Goal: Task Accomplishment & Management: Use online tool/utility

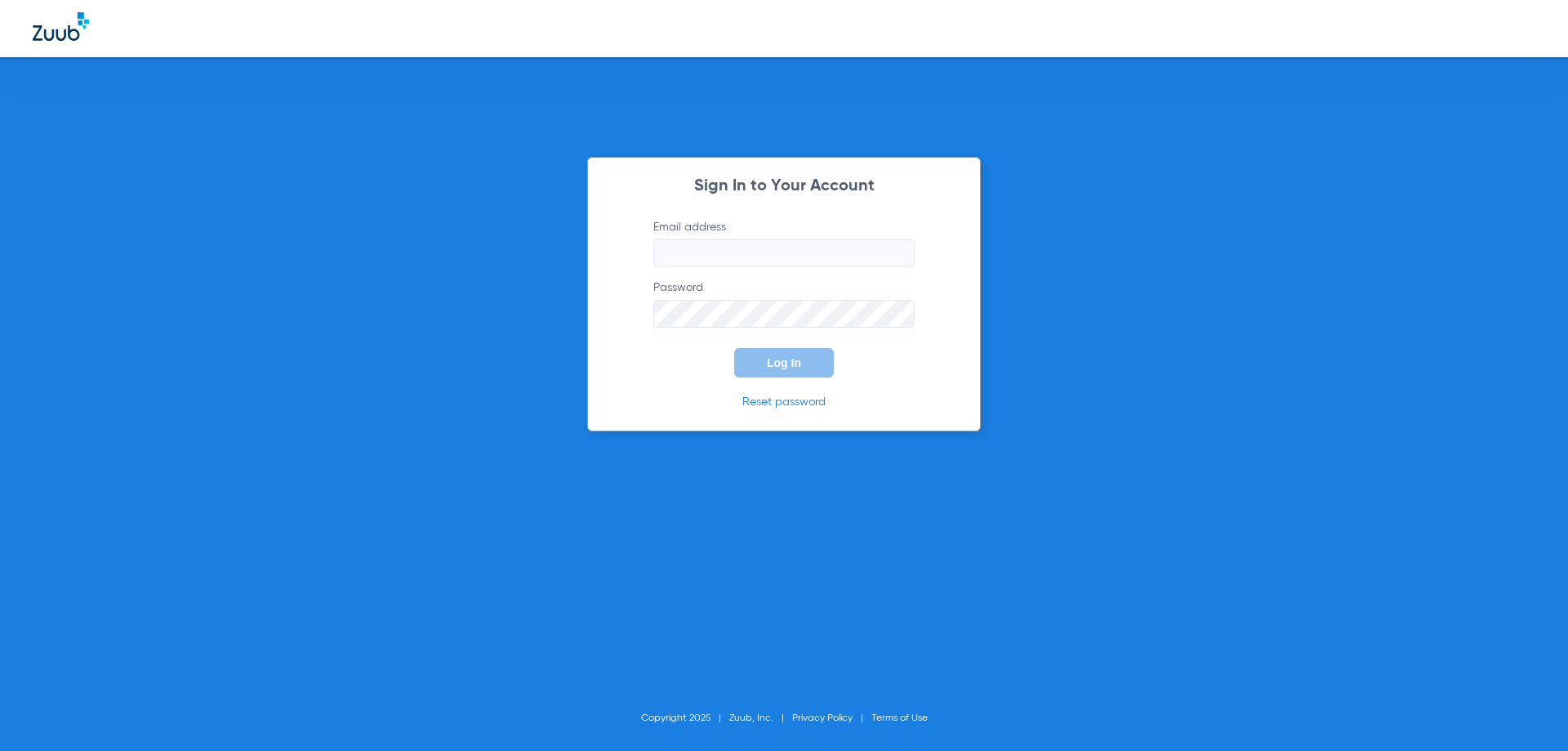
type input "[EMAIL_ADDRESS][DOMAIN_NAME]"
click at [776, 368] on span "Log In" at bounding box center [784, 362] width 34 height 13
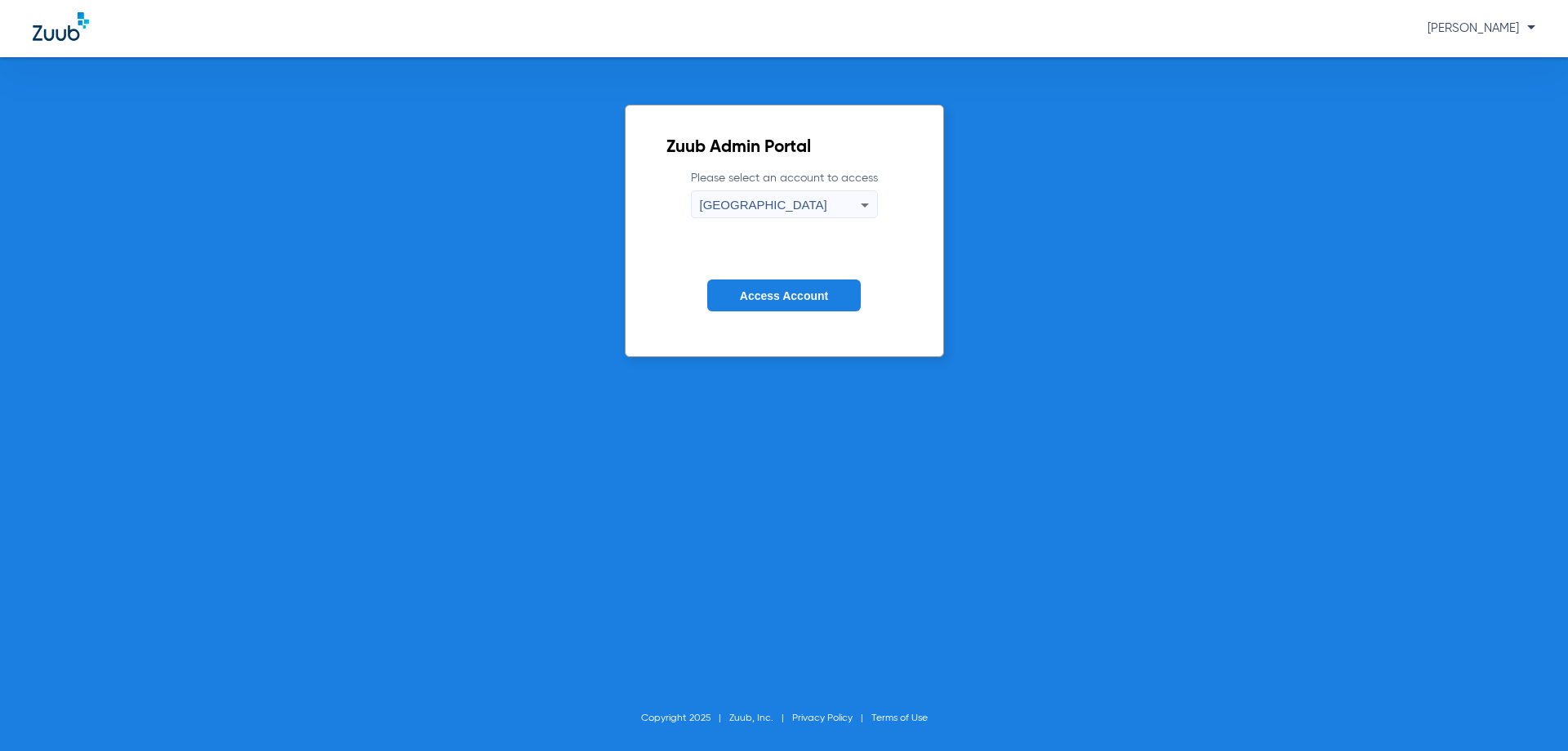
click at [749, 310] on button "Access Account" at bounding box center [784, 295] width 154 height 31
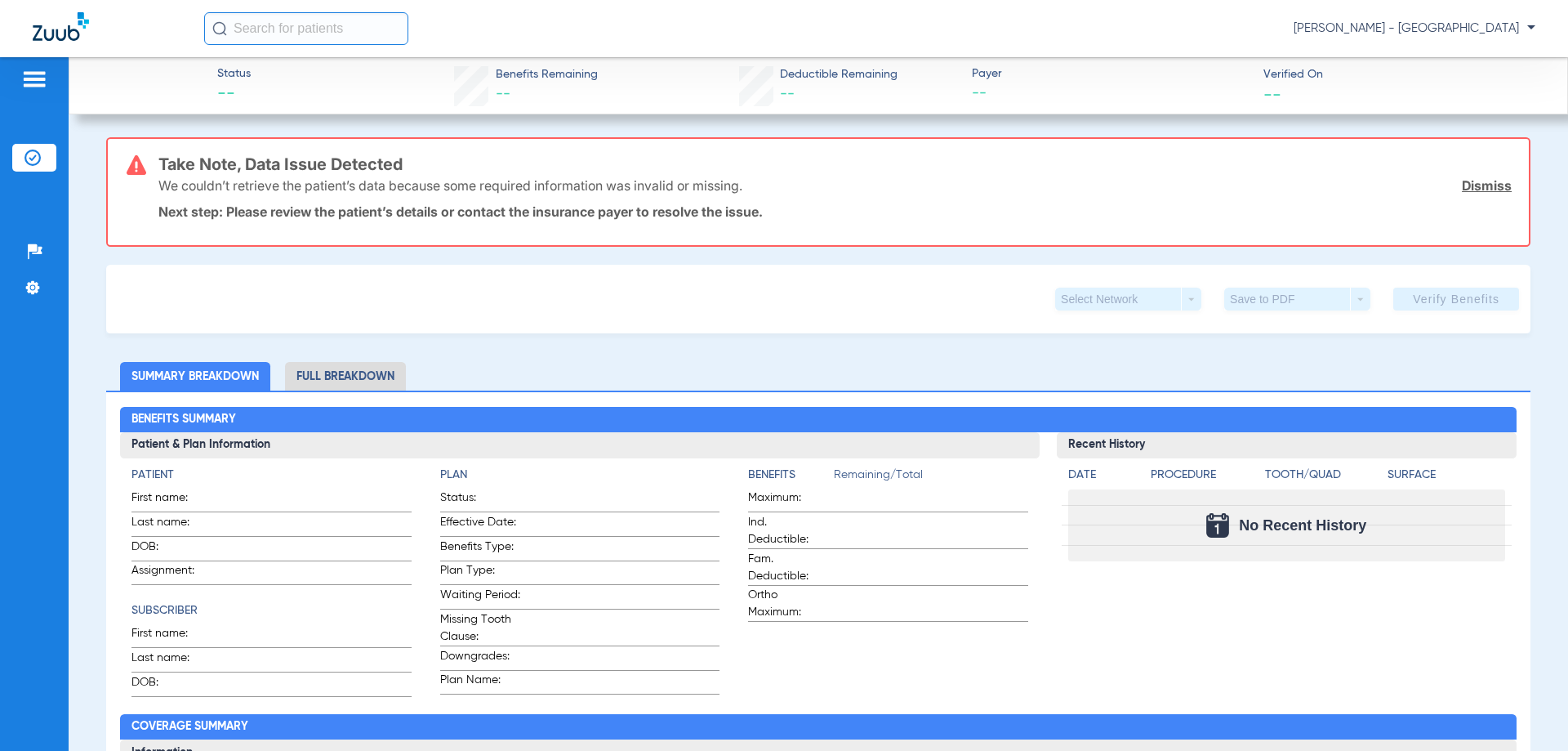
click at [24, 159] on li "Insurance Verification" at bounding box center [33, 157] width 44 height 28
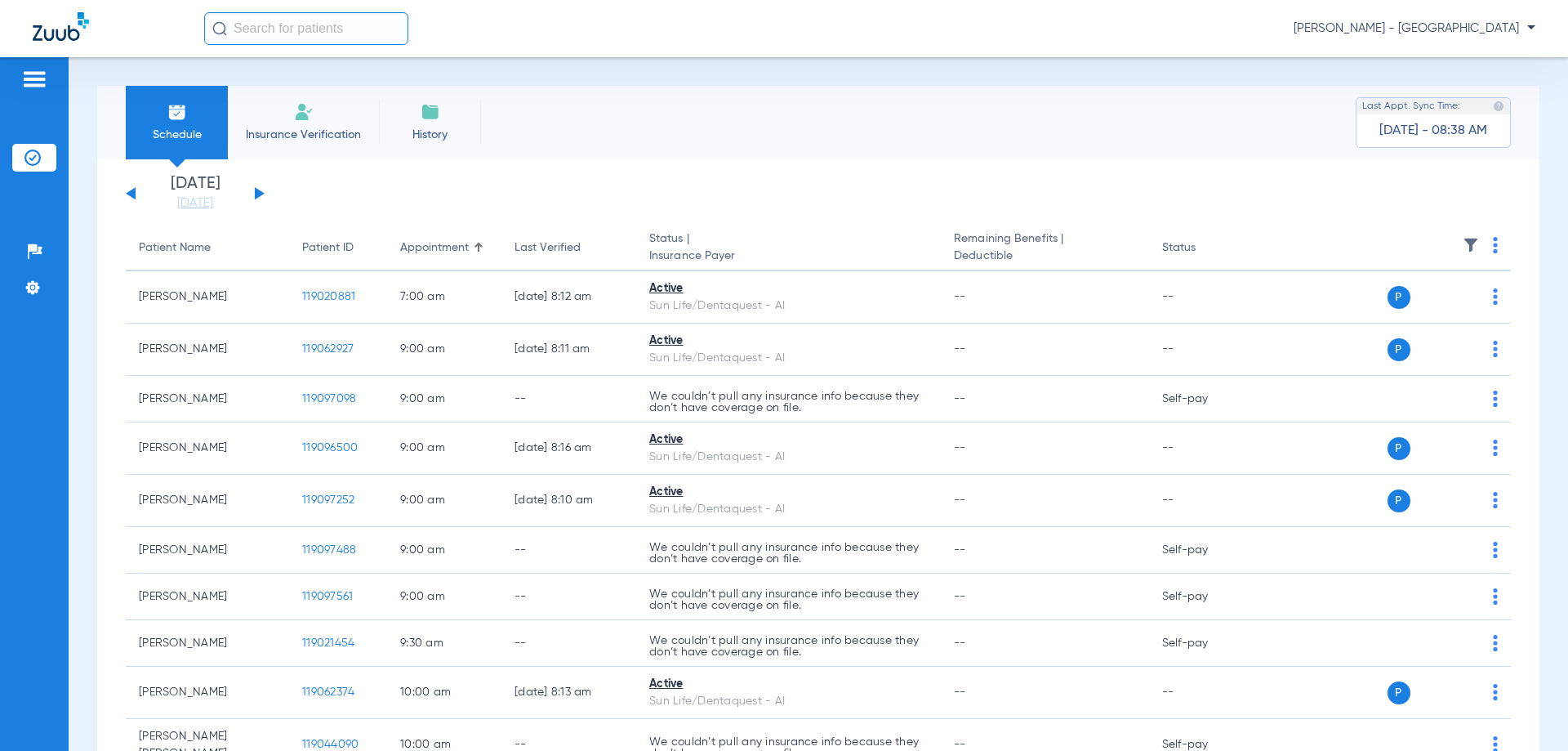
click at [254, 189] on div "[DATE] [DATE] [DATE] [DATE] [DATE] [DATE] [DATE] [DATE] [DATE] [DATE] [DATE] [D…" at bounding box center [195, 193] width 139 height 36
click at [262, 195] on button at bounding box center [260, 193] width 10 height 12
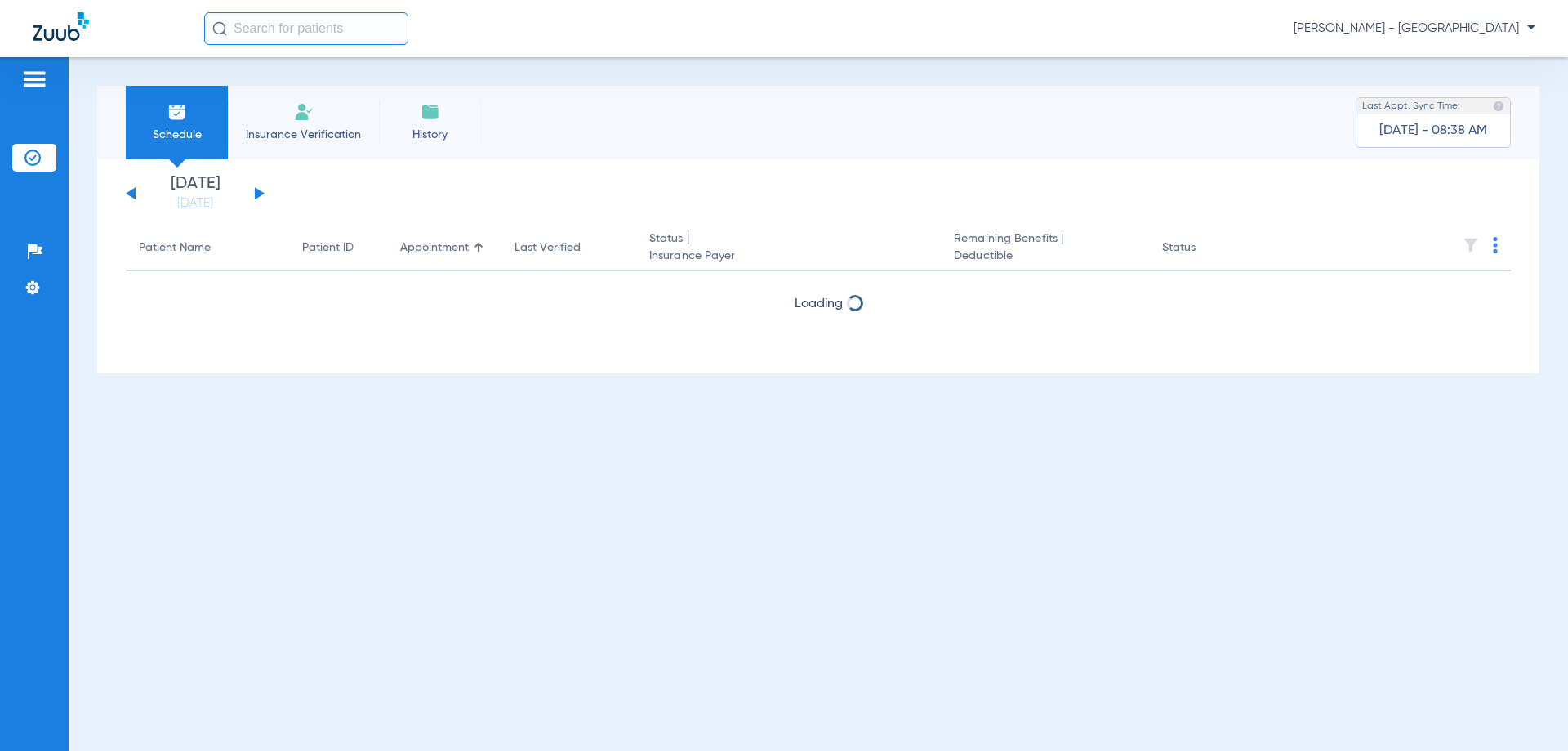
click at [262, 195] on button at bounding box center [260, 193] width 10 height 12
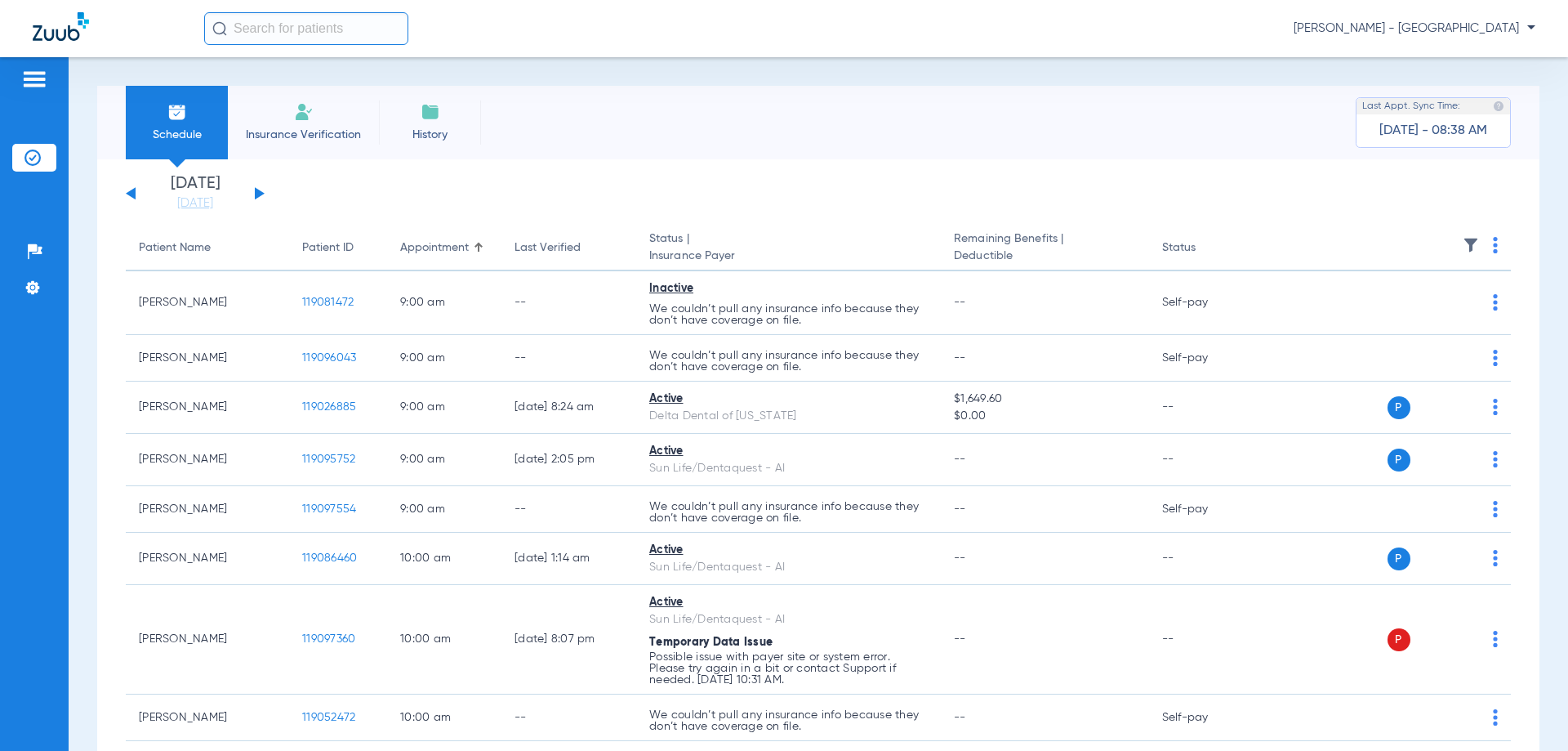
click at [262, 195] on button at bounding box center [260, 193] width 10 height 12
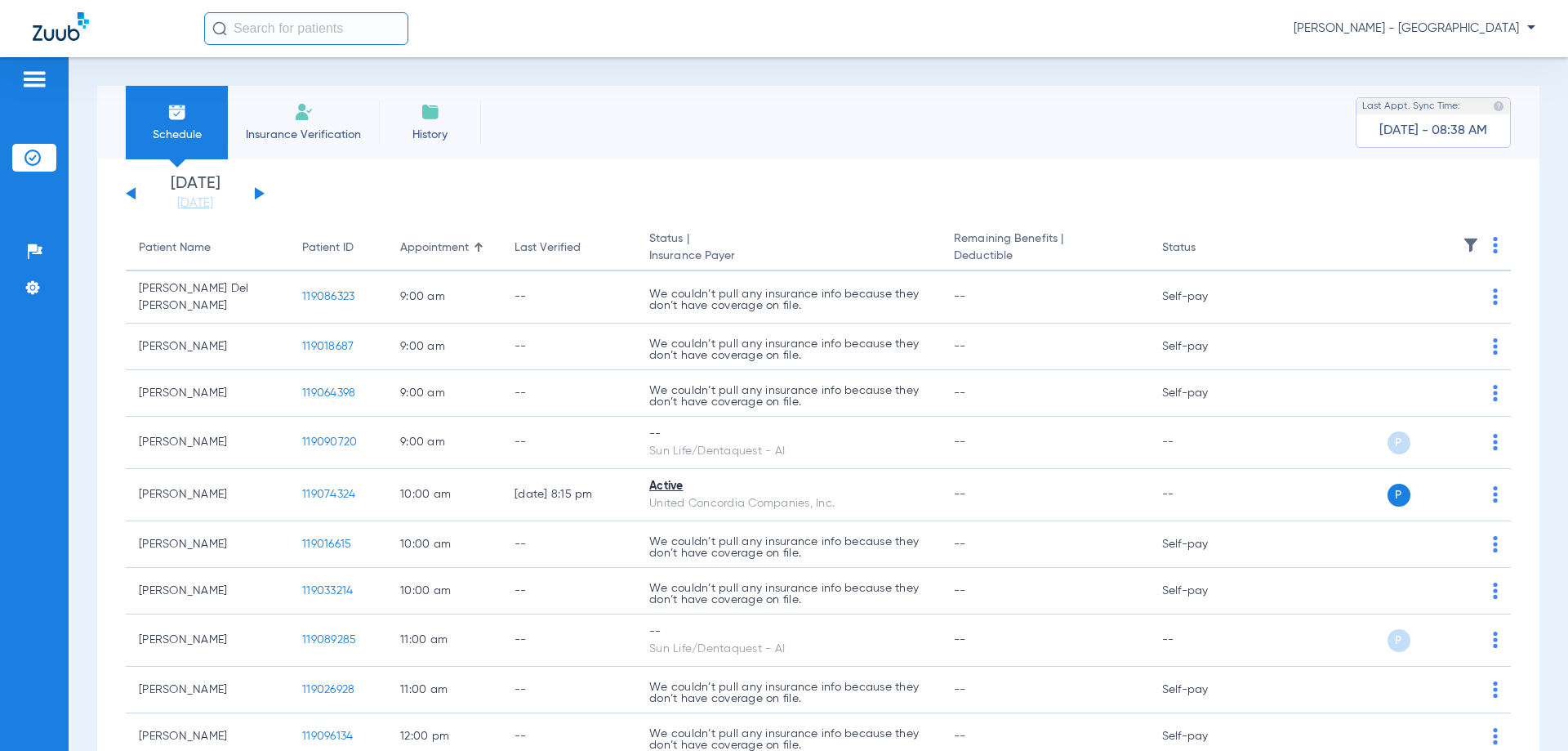
click at [142, 193] on div "[DATE] [DATE] [DATE] [DATE] [DATE] [DATE] [DATE] [DATE] [DATE] [DATE] [DATE] [D…" at bounding box center [195, 193] width 139 height 36
click at [137, 193] on div "[DATE] [DATE] [DATE] [DATE] [DATE] [DATE] [DATE] [DATE] [DATE] [DATE] [DATE] [D…" at bounding box center [195, 193] width 139 height 36
click at [132, 195] on button at bounding box center [131, 193] width 10 height 12
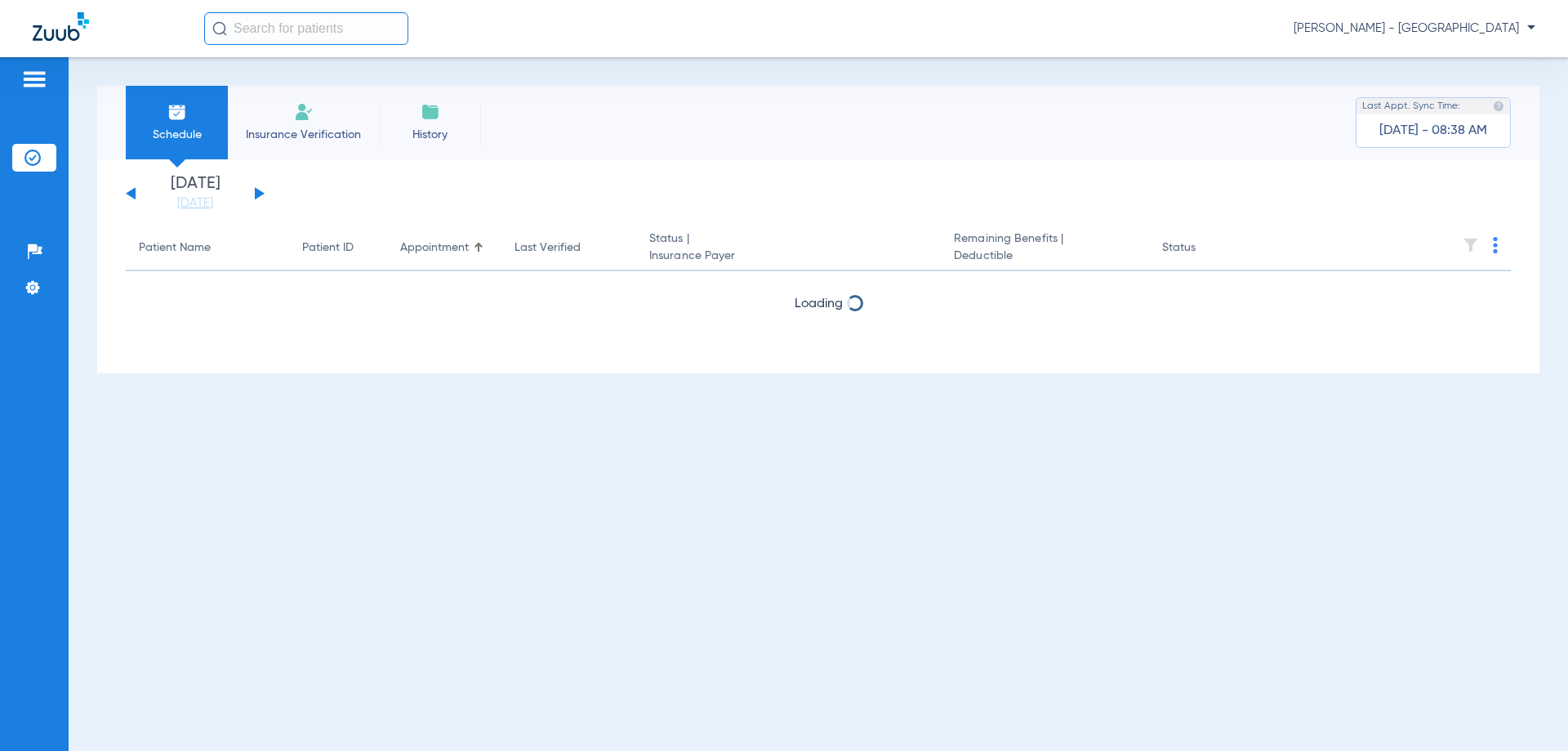
click at [132, 195] on button at bounding box center [131, 193] width 10 height 12
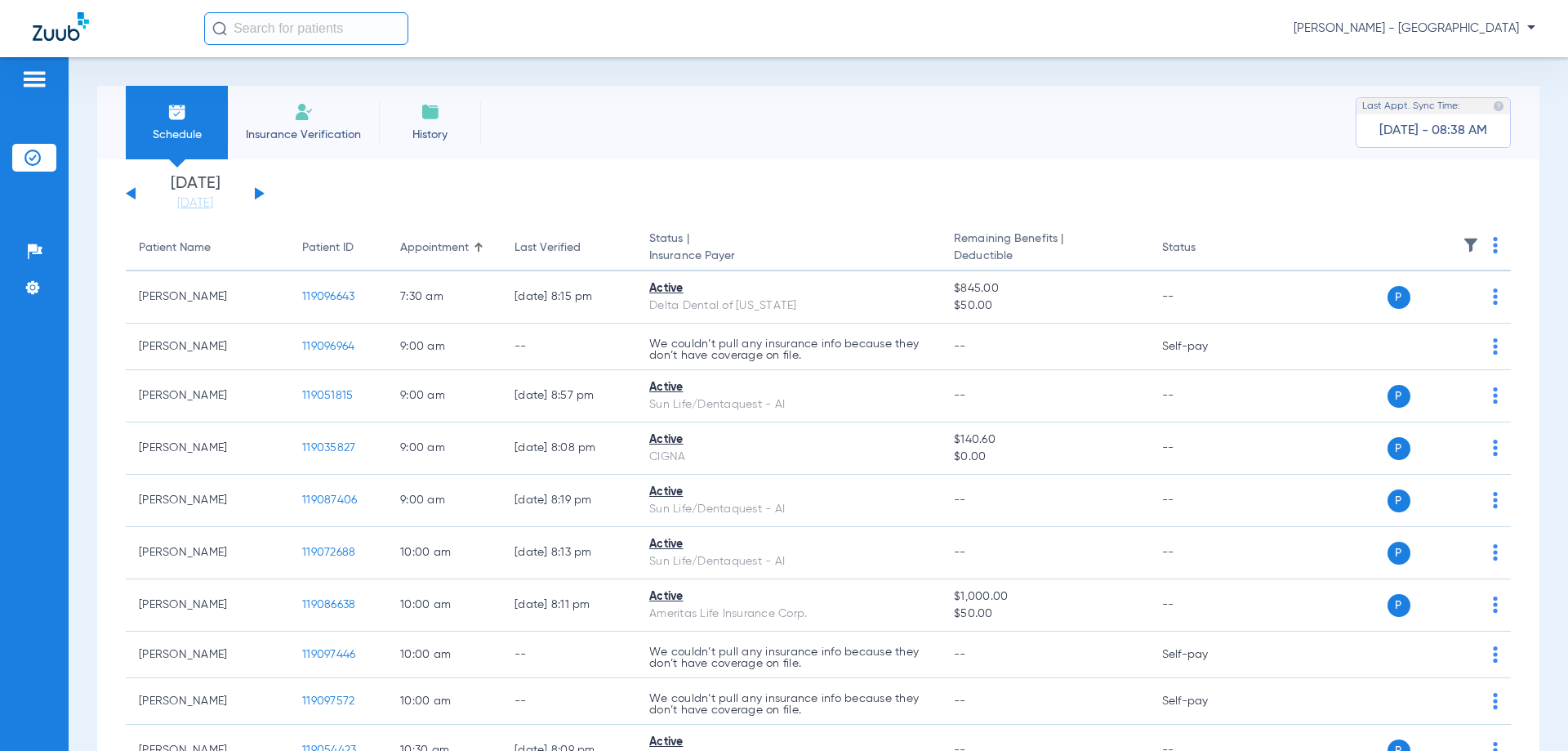
click at [1493, 247] on img at bounding box center [1495, 245] width 5 height 17
click at [1396, 309] on span "Verify All" at bounding box center [1423, 310] width 98 height 12
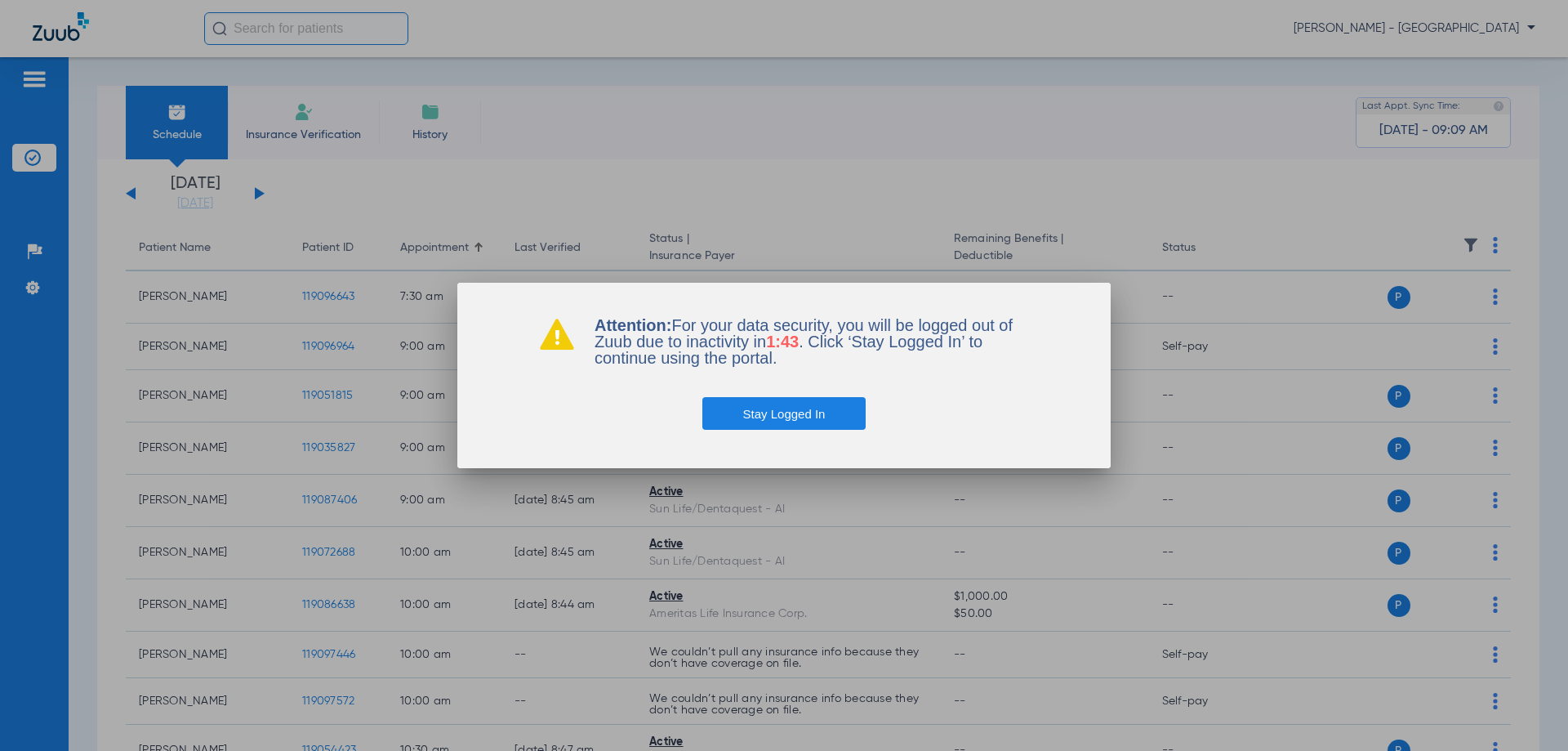
click at [773, 407] on button "Stay Logged In" at bounding box center [784, 412] width 164 height 32
